Goal: Find specific page/section: Find specific page/section

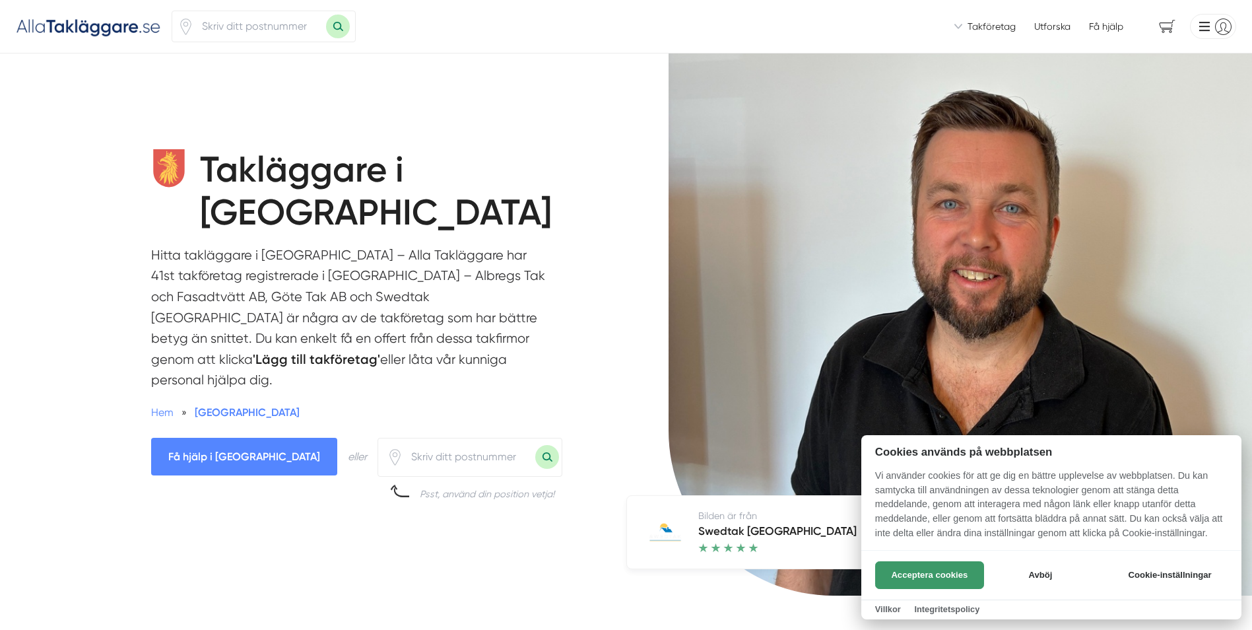
click at [925, 567] on button "Acceptera cookies" at bounding box center [929, 575] width 109 height 28
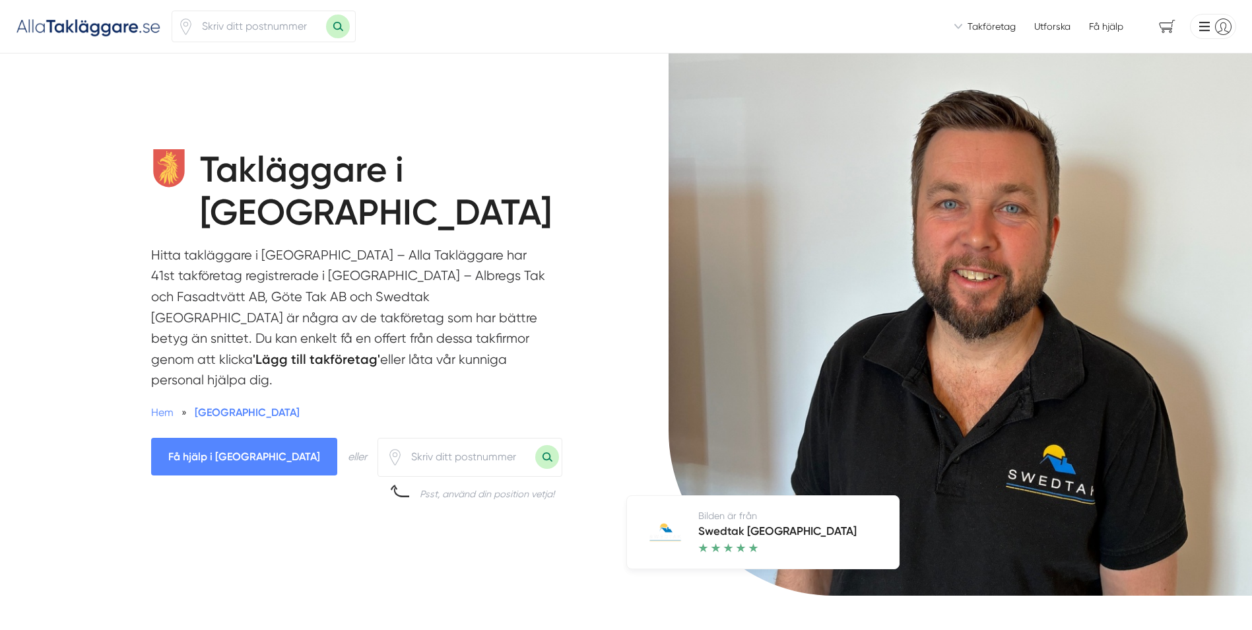
click at [403, 441] on input "number" at bounding box center [469, 456] width 132 height 30
type input "26242"
click at [535, 445] on button "Sök med postnummer" at bounding box center [547, 457] width 24 height 24
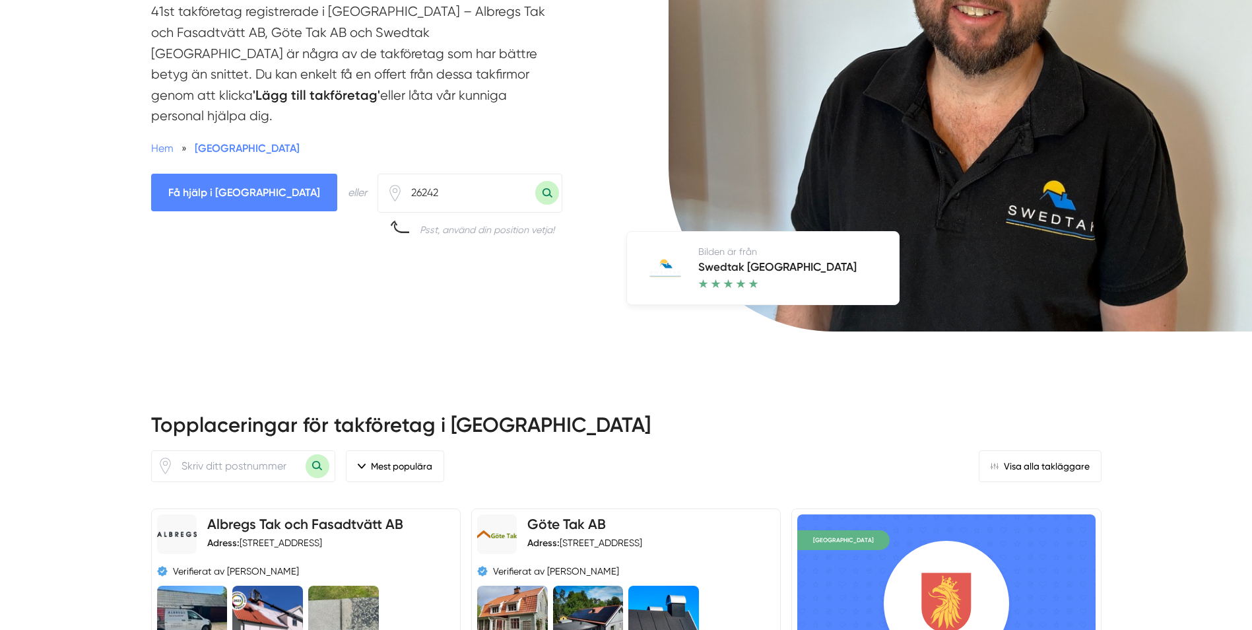
scroll to position [198, 0]
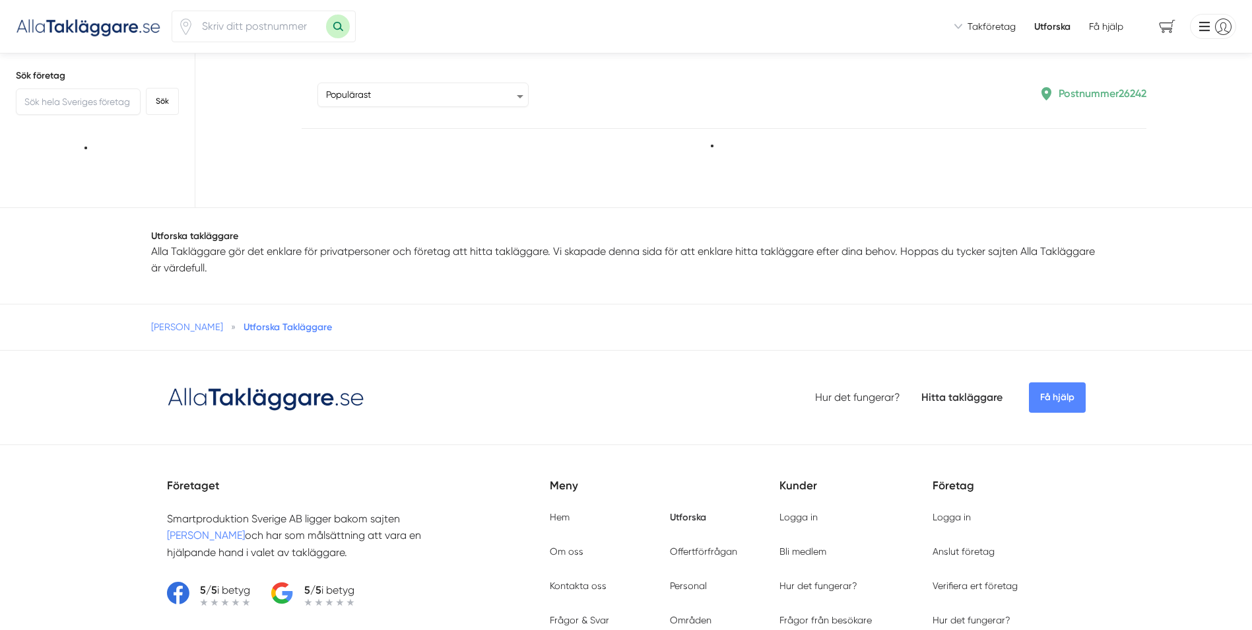
type input "26242"
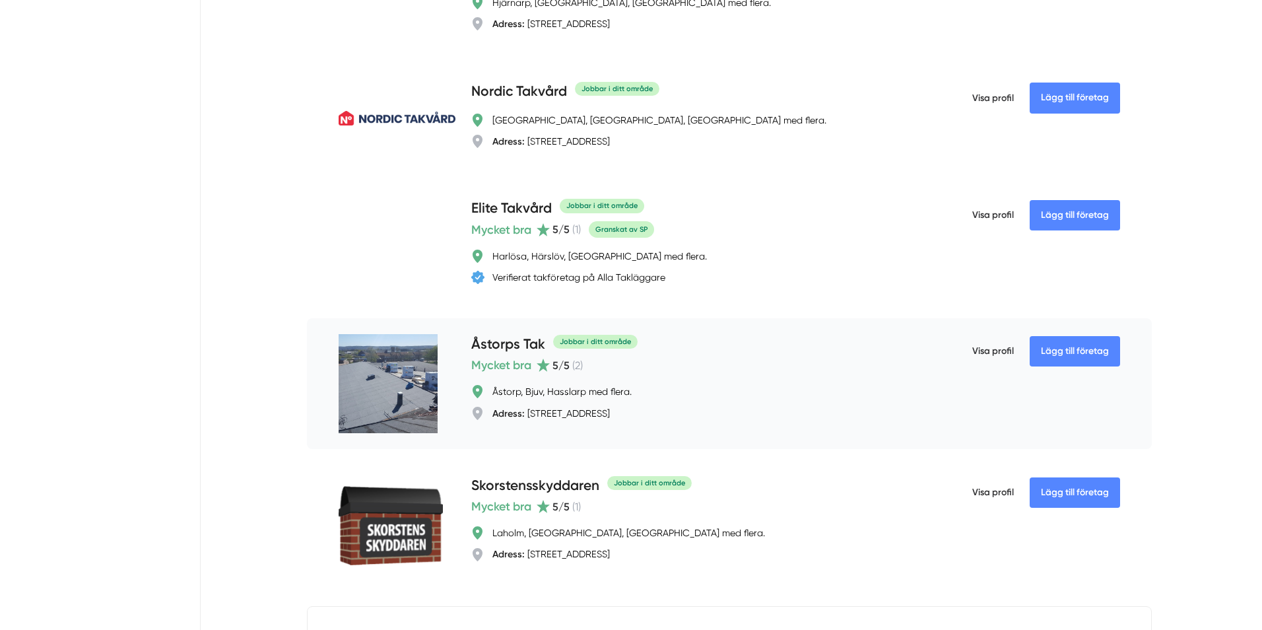
scroll to position [2244, 0]
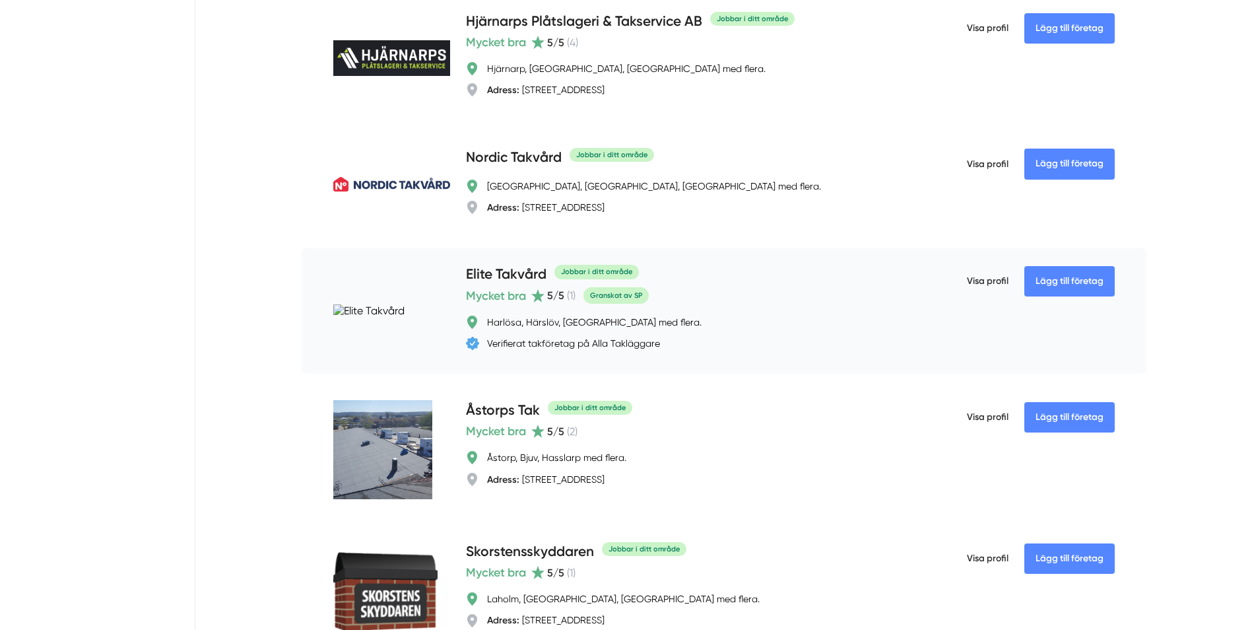
click at [531, 282] on h4 "Elite Takvård" at bounding box center [506, 275] width 81 height 22
